Goal: Task Accomplishment & Management: Complete application form

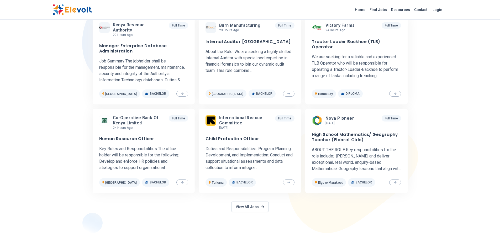
scroll to position [184, 0]
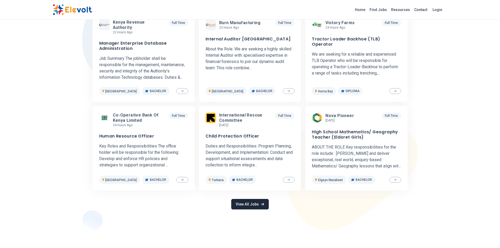
click at [248, 200] on link "View All Jobs" at bounding box center [249, 204] width 37 height 11
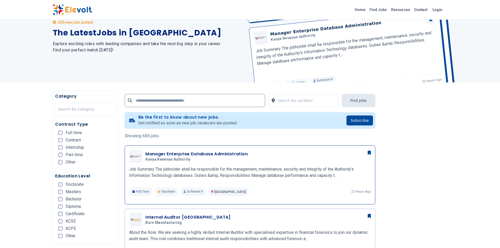
scroll to position [105, 0]
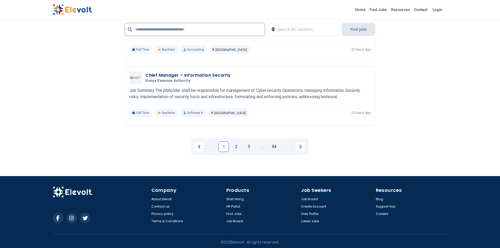
scroll to position [1164, 0]
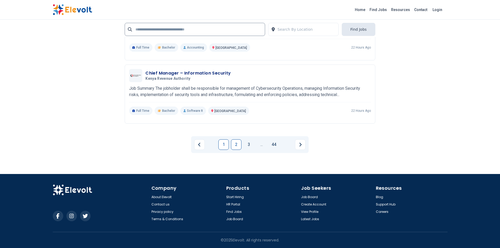
click at [235, 144] on link "2" at bounding box center [236, 144] width 11 height 11
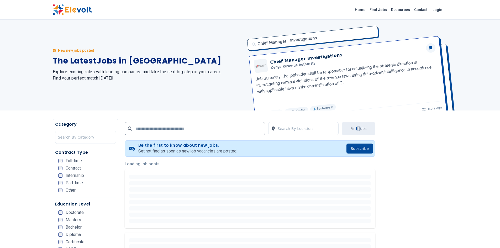
scroll to position [0, 0]
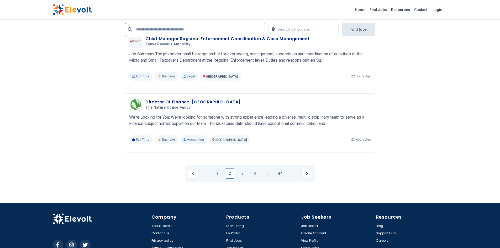
scroll to position [1021, 0]
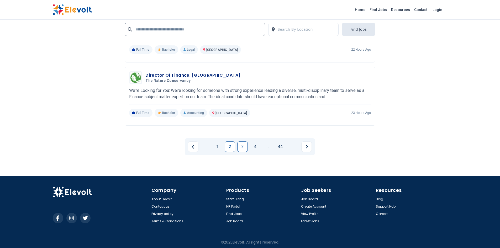
click at [239, 144] on link "3" at bounding box center [242, 147] width 11 height 11
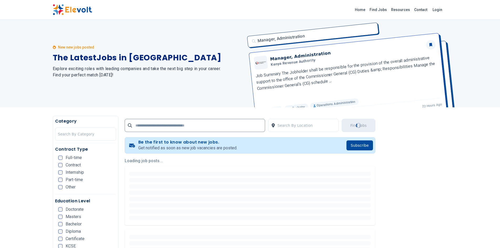
scroll to position [0, 0]
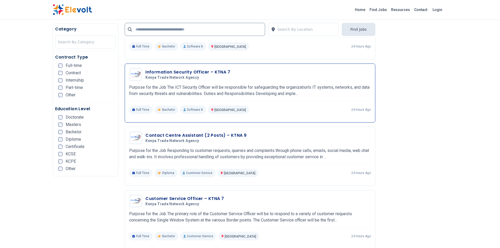
scroll to position [499, 0]
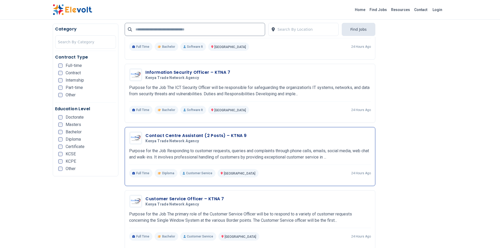
click at [186, 134] on h3 "Contact Centre Assistant (2 Posts) – KTNA 9" at bounding box center [195, 136] width 101 height 6
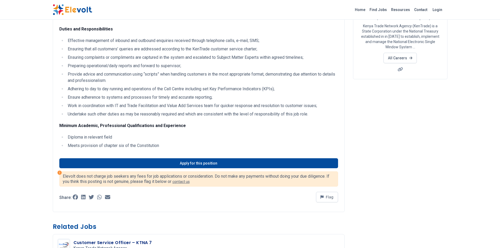
scroll to position [79, 0]
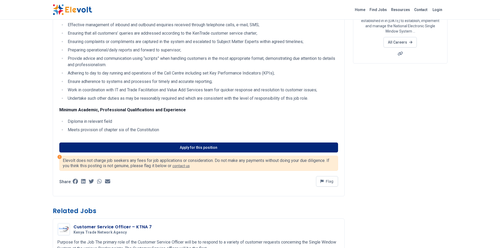
click at [180, 146] on link "Apply for this position" at bounding box center [198, 148] width 279 height 10
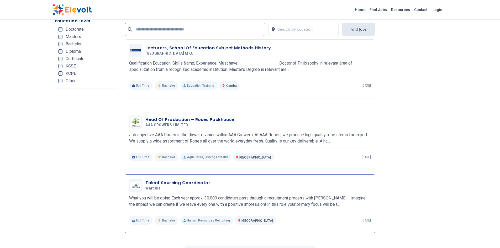
scroll to position [978, 0]
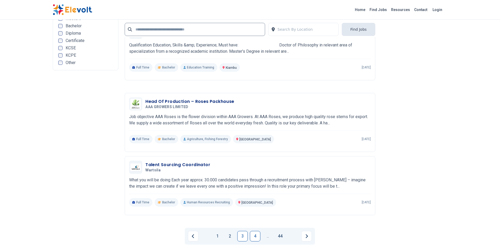
click at [256, 235] on link "4" at bounding box center [255, 236] width 11 height 11
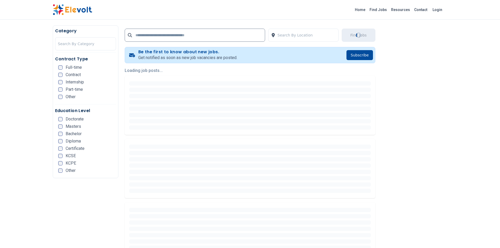
scroll to position [105, 0]
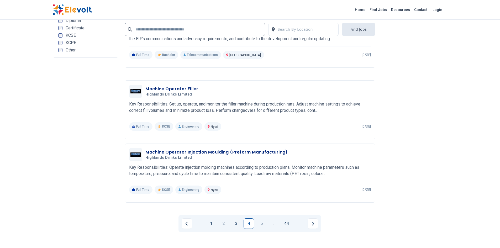
scroll to position [945, 0]
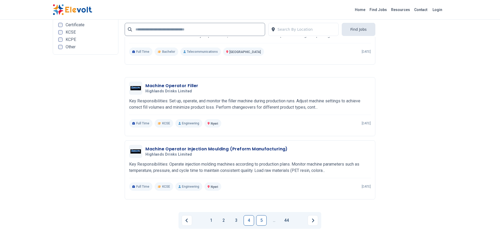
click at [259, 222] on link "5" at bounding box center [261, 220] width 11 height 11
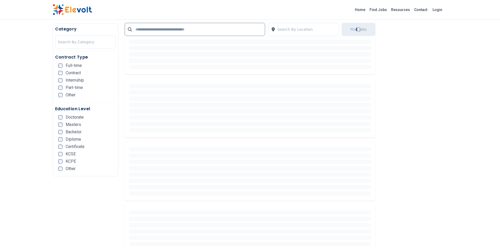
scroll to position [0, 0]
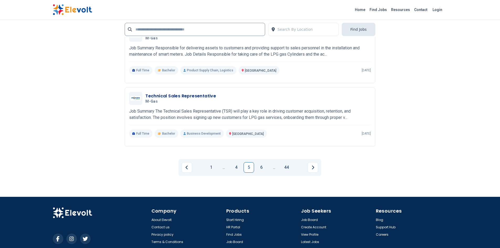
scroll to position [1077, 0]
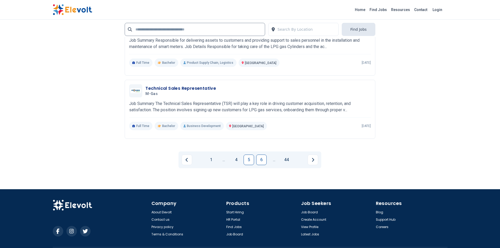
click at [259, 156] on link "6" at bounding box center [261, 160] width 11 height 11
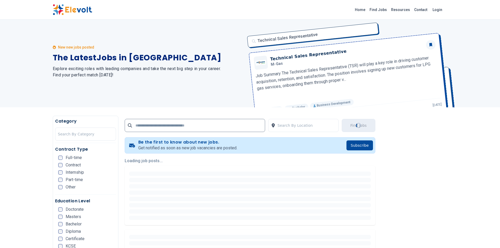
scroll to position [0, 0]
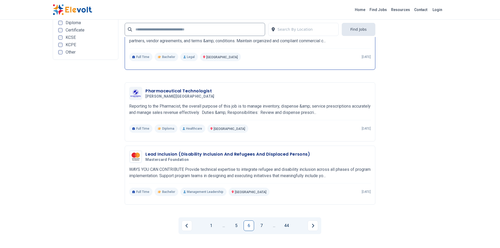
scroll to position [998, 0]
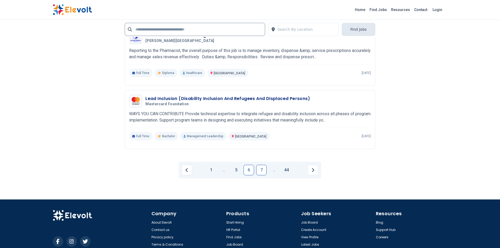
click at [261, 166] on link "7" at bounding box center [261, 170] width 11 height 11
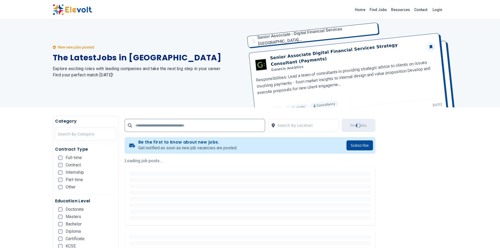
scroll to position [0, 0]
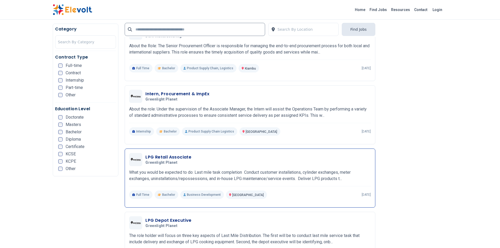
scroll to position [467, 0]
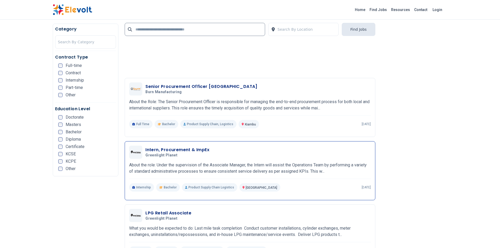
click at [176, 148] on h3 "Intern, Procurement & ImpEx" at bounding box center [177, 150] width 64 height 6
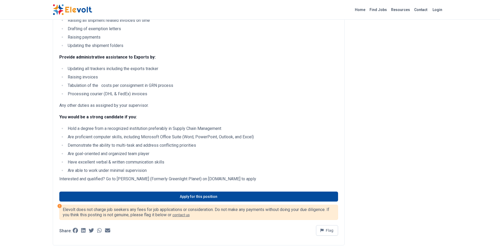
scroll to position [210, 0]
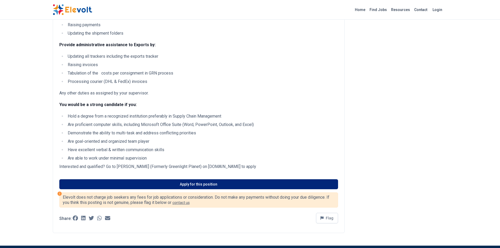
click at [160, 182] on link "Apply for this position" at bounding box center [198, 184] width 279 height 10
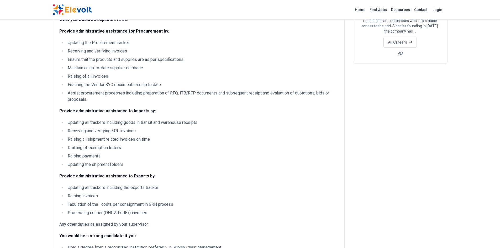
scroll to position [53, 0]
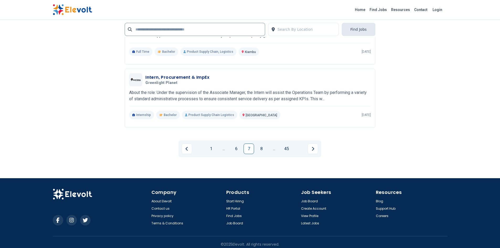
scroll to position [1069, 0]
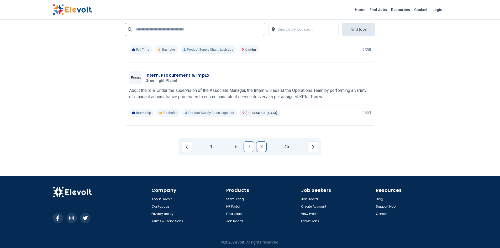
click at [265, 145] on link "8" at bounding box center [261, 147] width 11 height 11
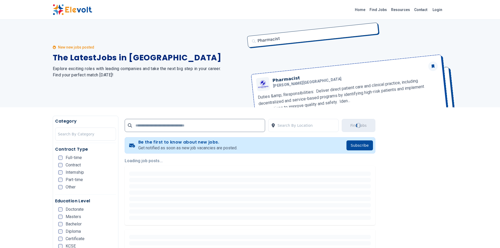
scroll to position [0, 0]
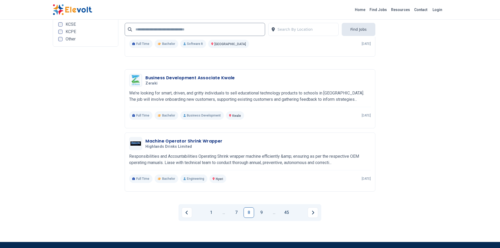
scroll to position [998, 0]
